Goal: Transaction & Acquisition: Book appointment/travel/reservation

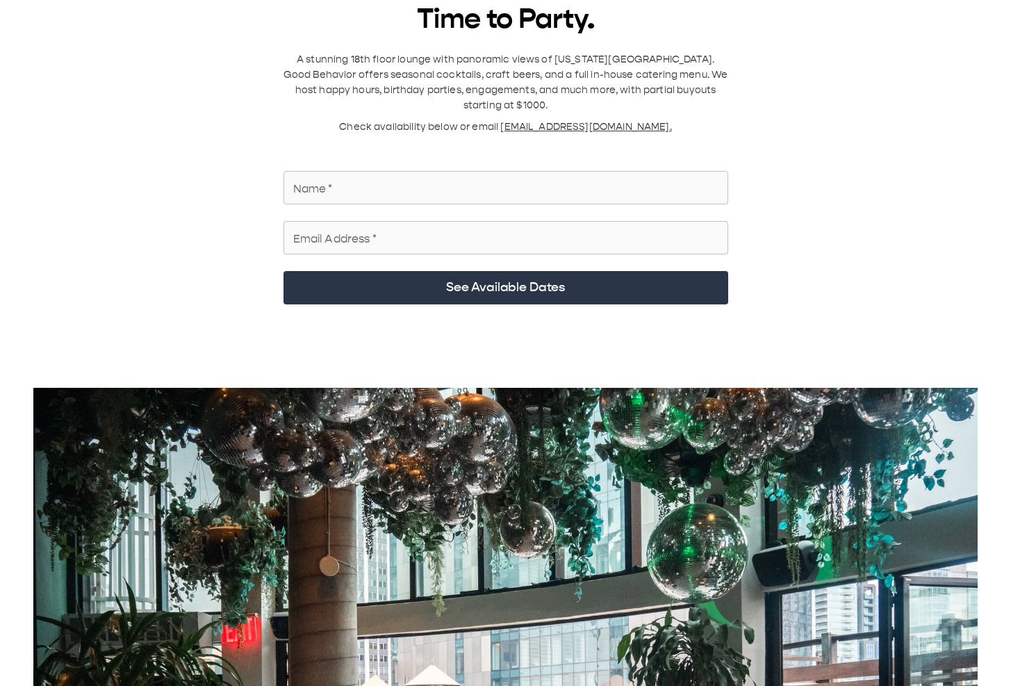
scroll to position [16, 0]
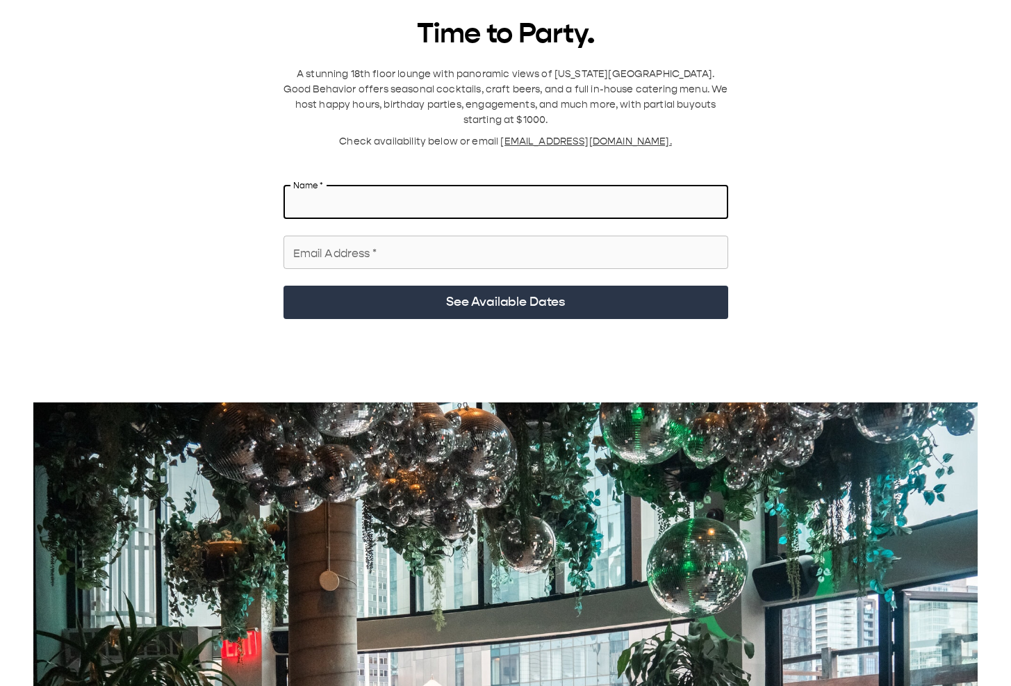
click at [372, 184] on input "Name   *" at bounding box center [505, 202] width 445 height 39
type input "**********"
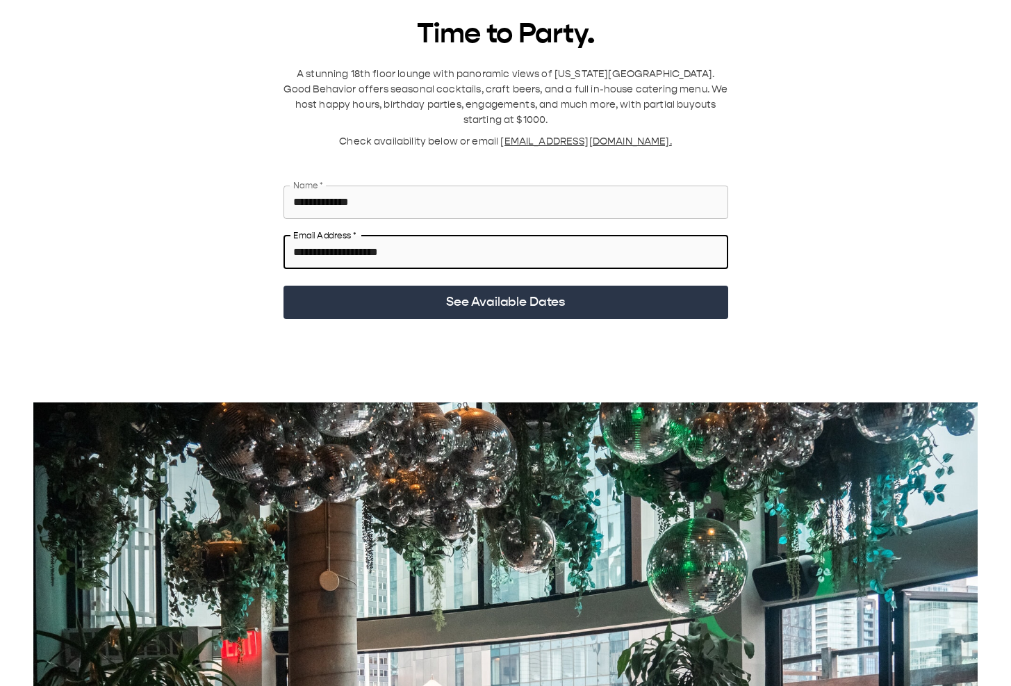
type input "**********"
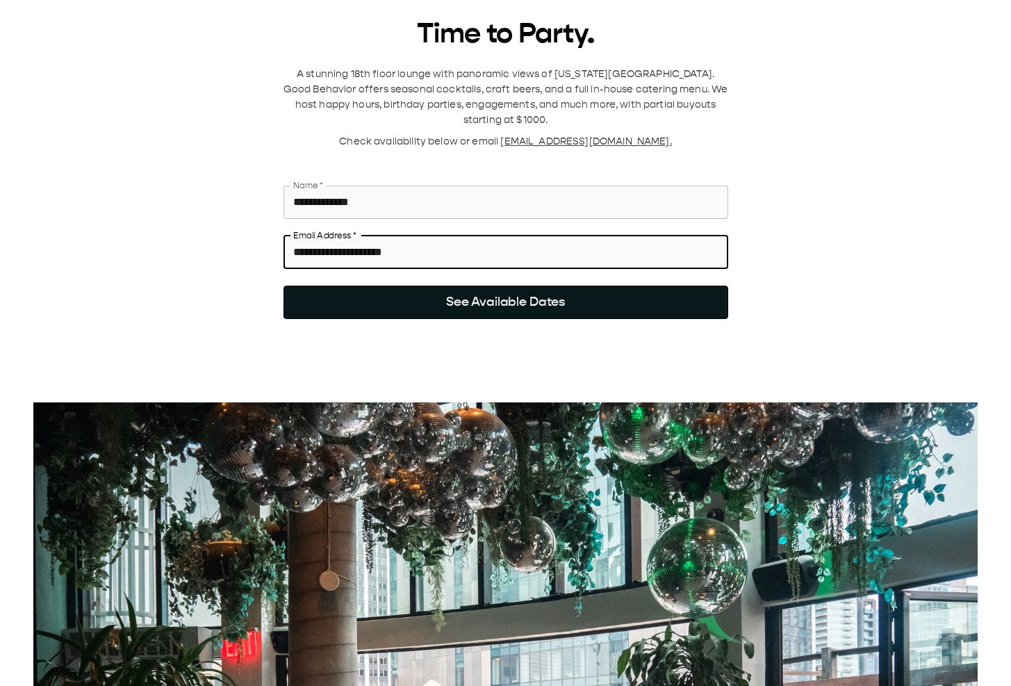
click at [546, 286] on button "See Available Dates" at bounding box center [505, 302] width 445 height 33
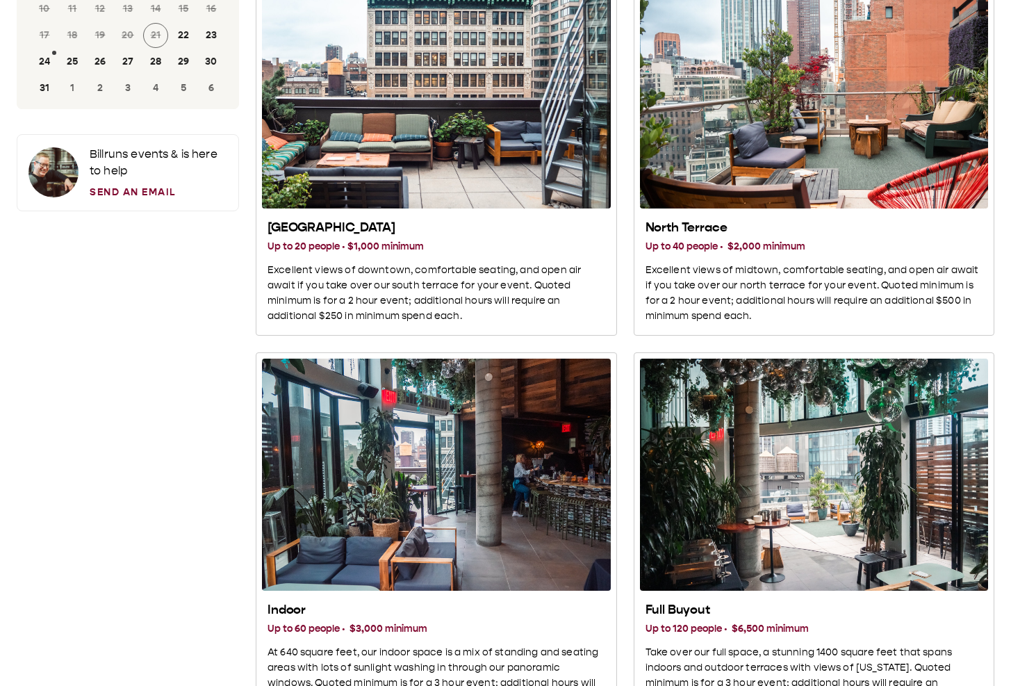
scroll to position [0, 0]
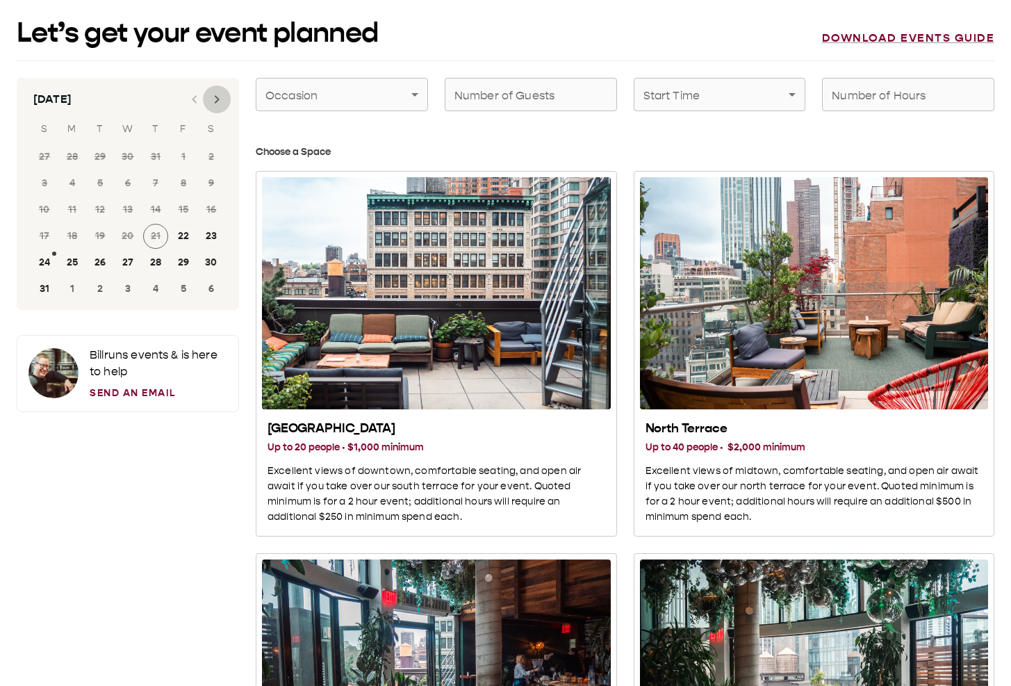
click at [218, 100] on icon "Next month" at bounding box center [216, 99] width 17 height 17
click at [209, 236] on button "25" at bounding box center [211, 236] width 25 height 25
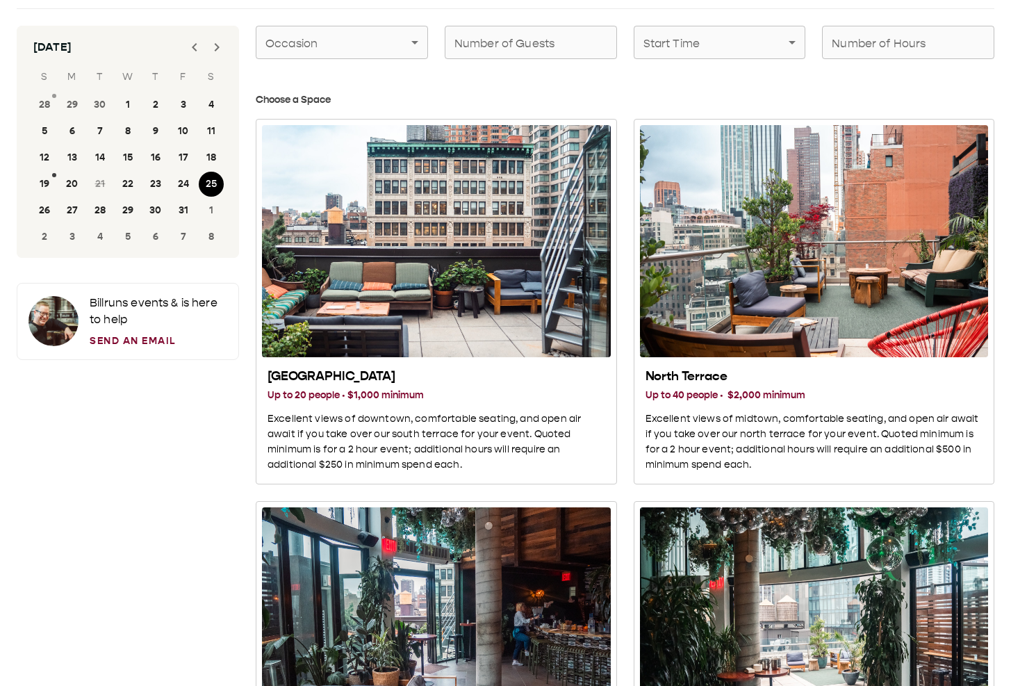
scroll to position [67, 0]
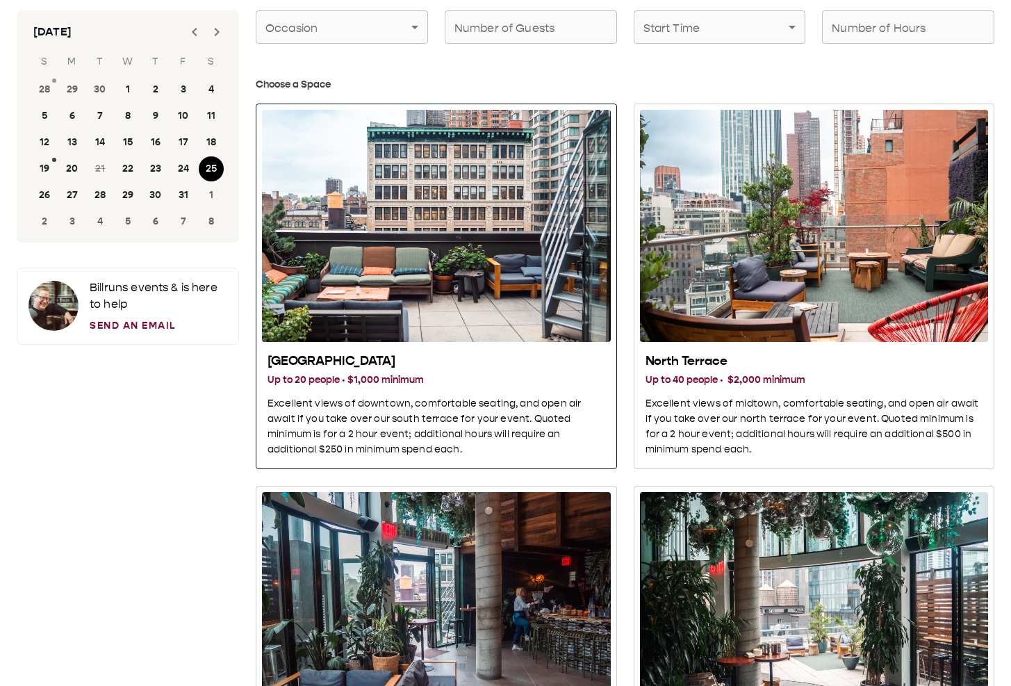
click at [286, 268] on div "South Terrace" at bounding box center [436, 226] width 349 height 232
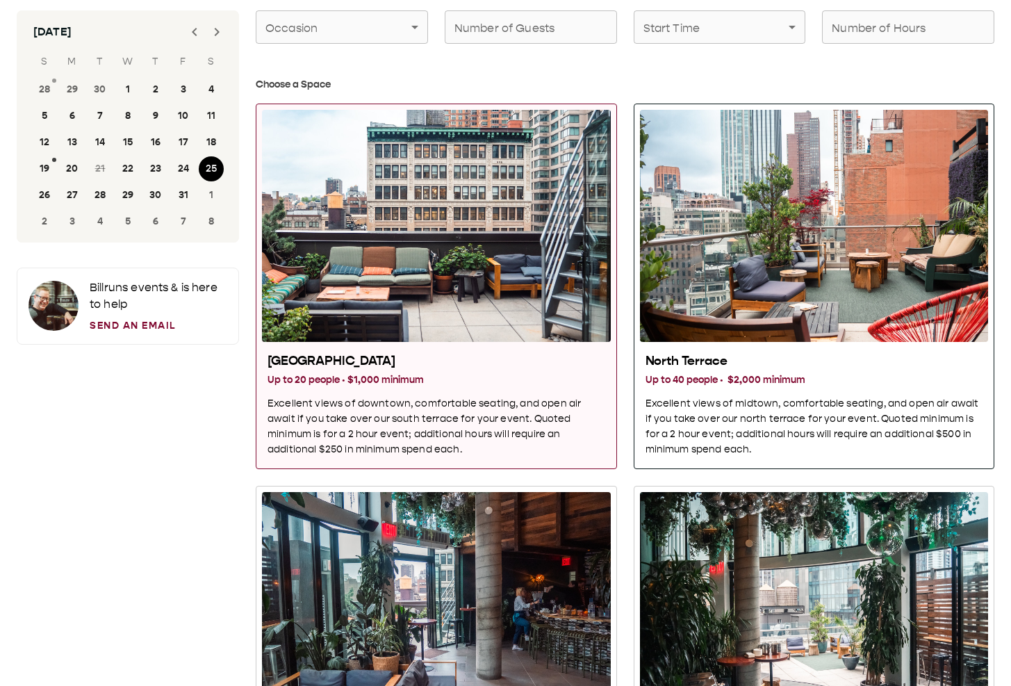
click at [714, 281] on div "North Terrace" at bounding box center [814, 226] width 349 height 232
click at [348, 247] on div "South Terrace" at bounding box center [436, 226] width 349 height 232
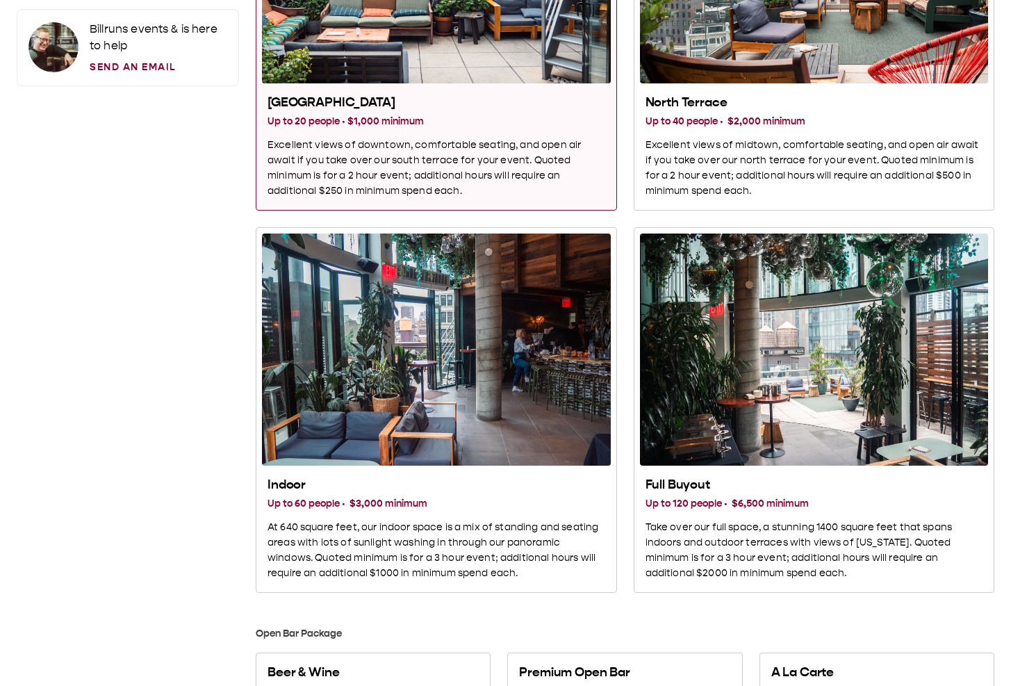
scroll to position [304, 0]
